Goal: Obtain resource: Obtain resource

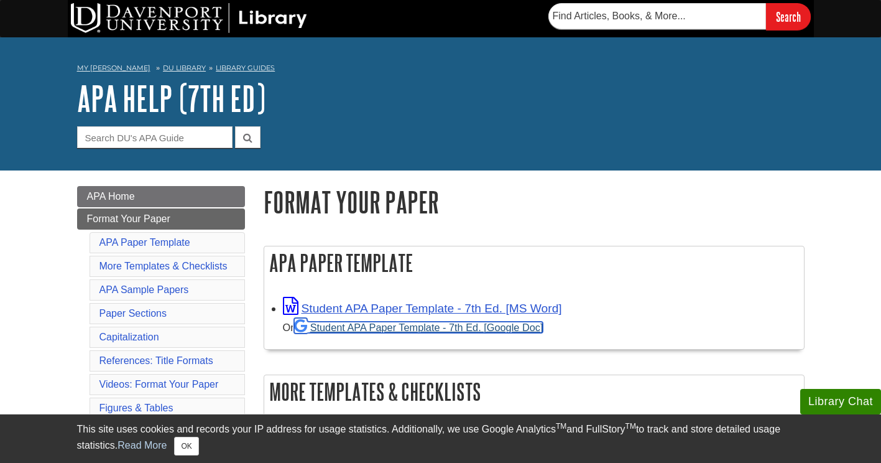
click at [394, 326] on link "Student APA Paper Template - 7th Ed. [Google Doc]" at bounding box center [418, 327] width 249 height 11
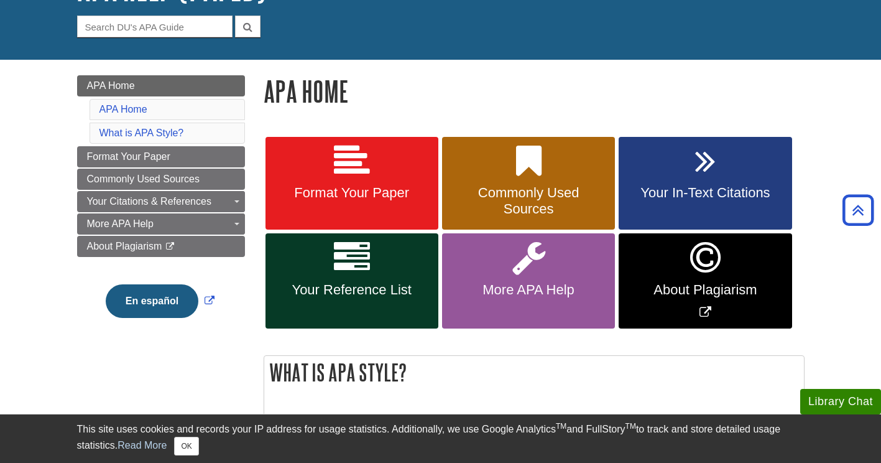
scroll to position [108, 0]
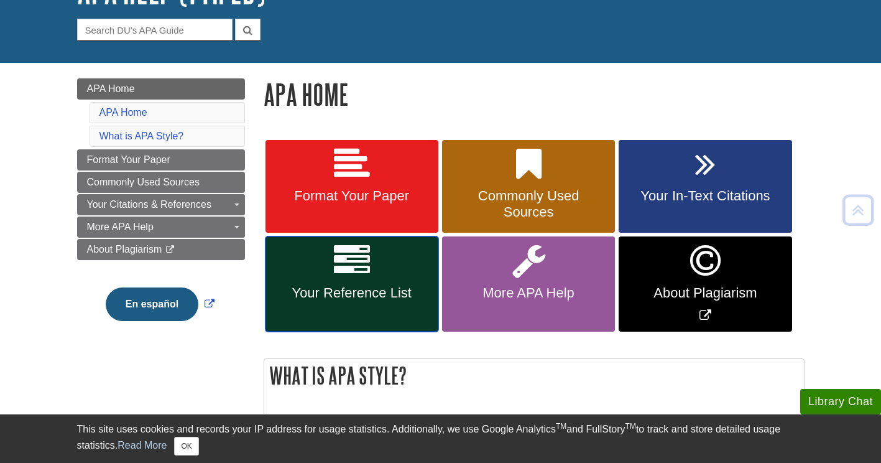
click at [363, 287] on span "Your Reference List" at bounding box center [352, 293] width 154 height 16
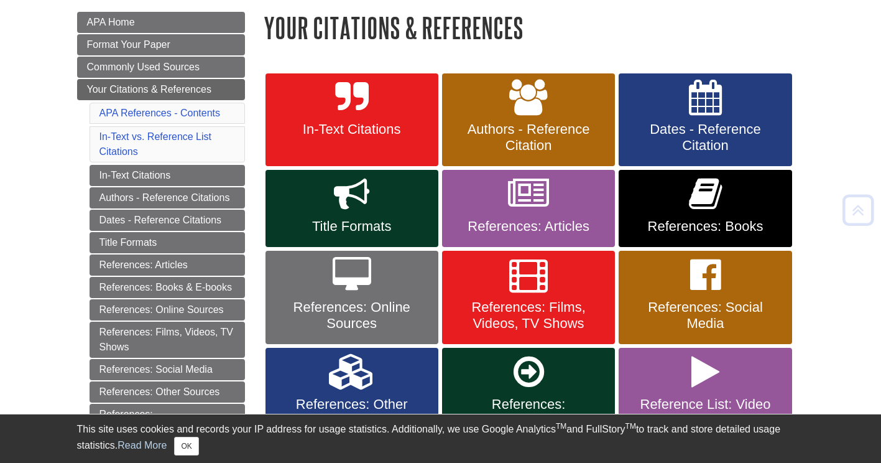
scroll to position [178, 0]
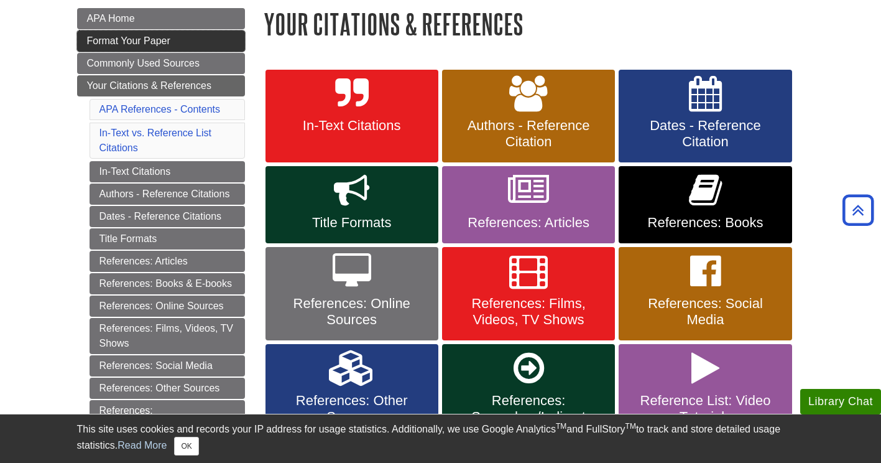
click at [186, 44] on link "Format Your Paper" at bounding box center [161, 40] width 168 height 21
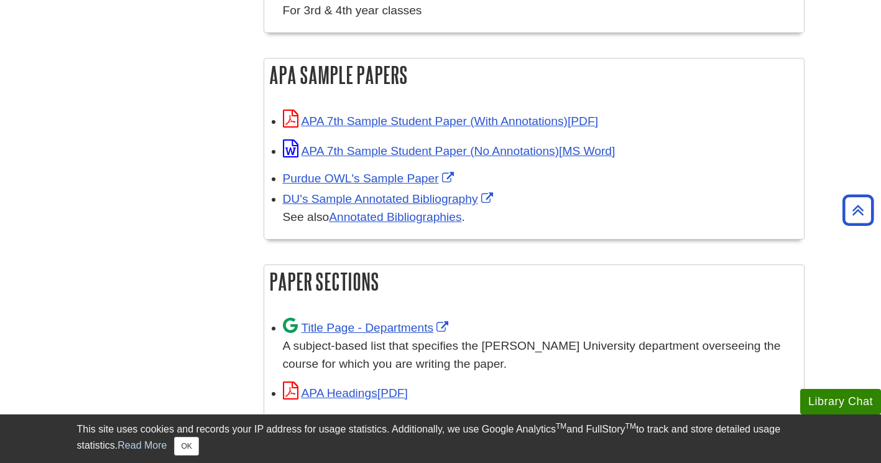
scroll to position [583, 0]
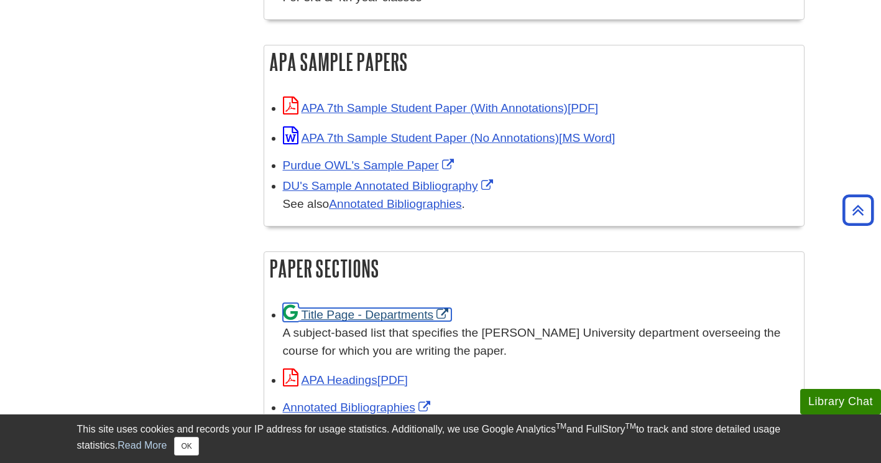
click at [348, 309] on link "Title Page - Departments" at bounding box center [367, 314] width 169 height 13
